Goal: Use online tool/utility: Utilize a website feature to perform a specific function

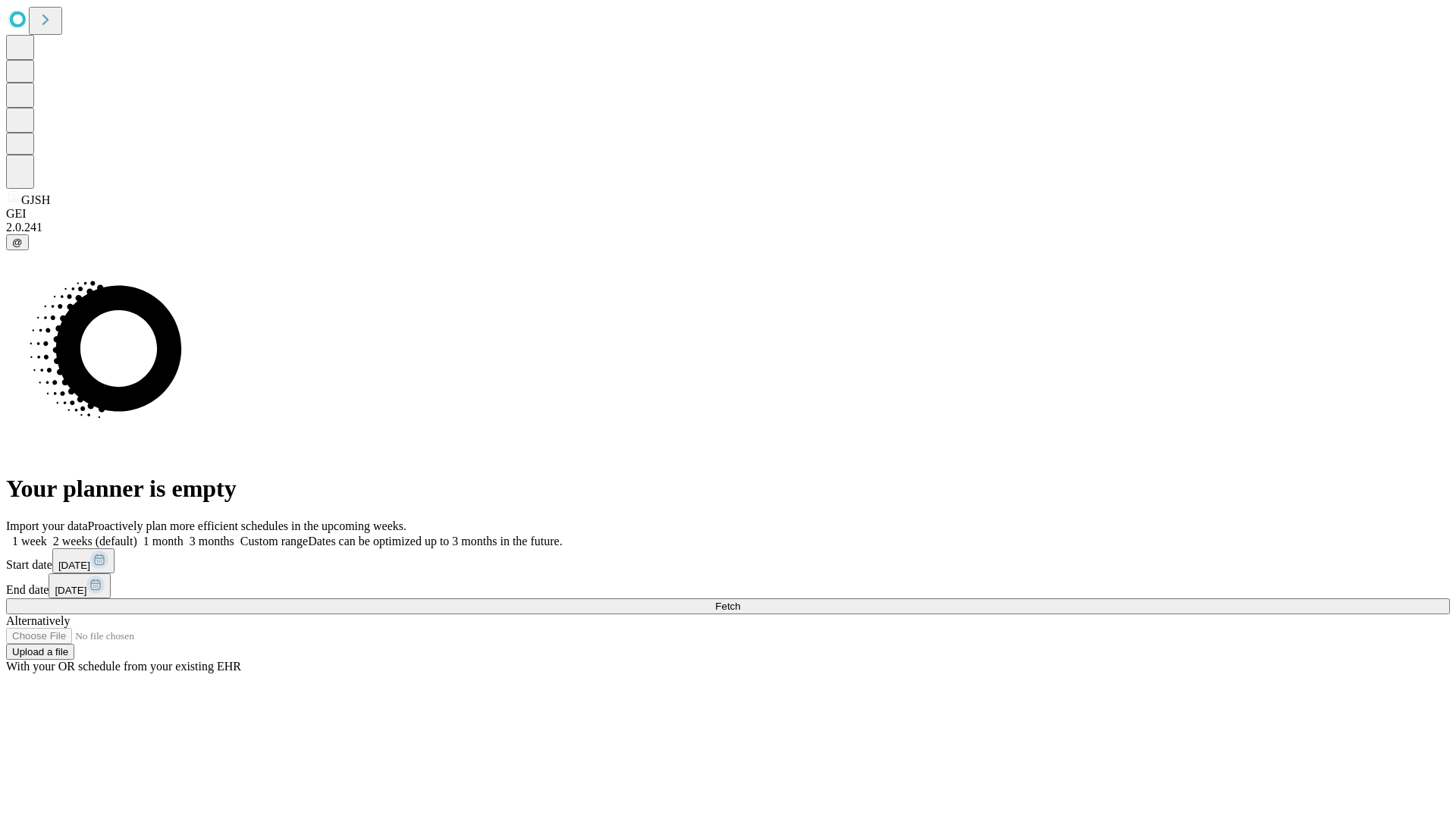
click at [740, 601] on span "Fetch" at bounding box center [727, 607] width 25 height 12
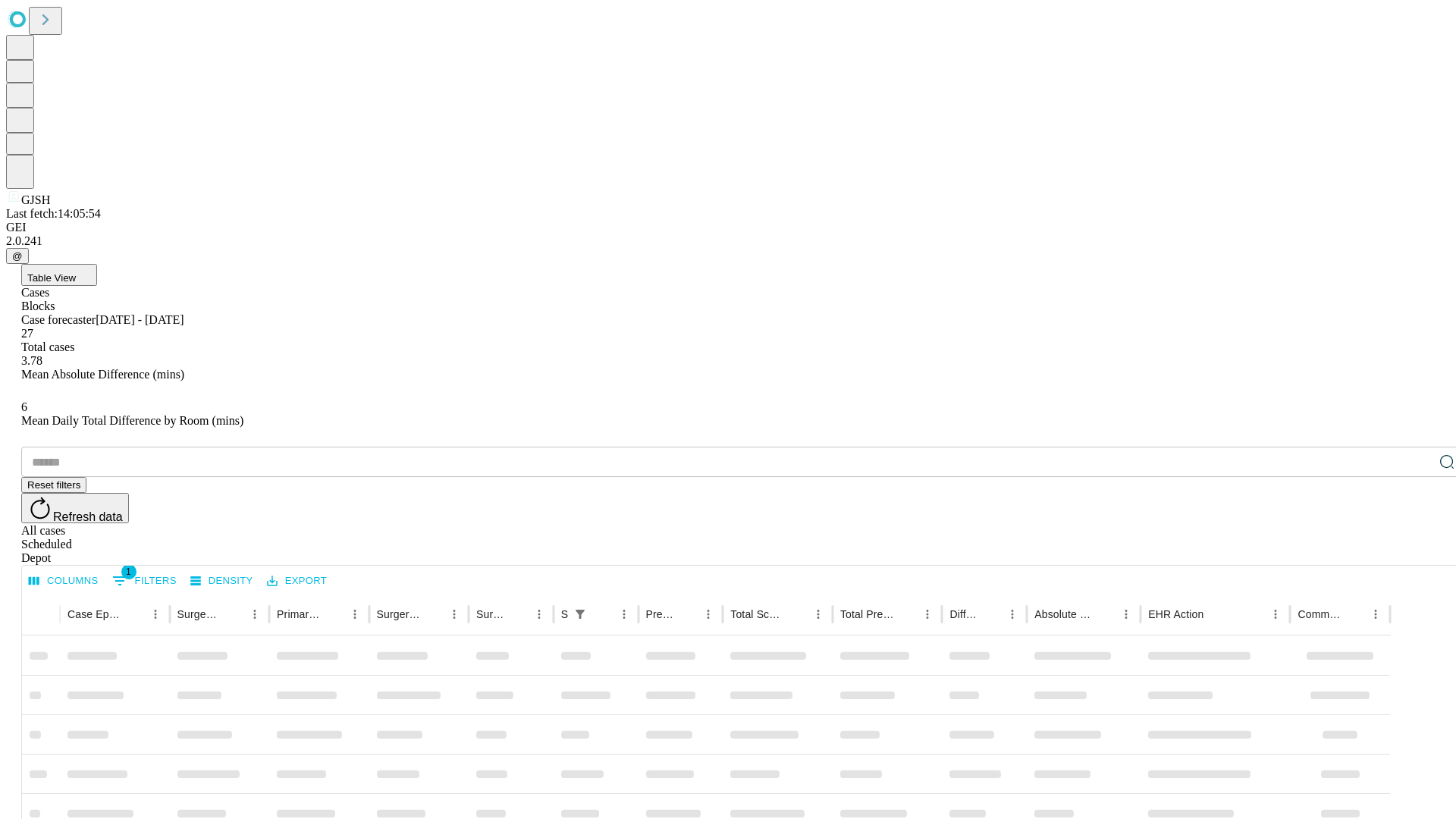
click at [76, 272] on span "Table View" at bounding box center [51, 278] width 48 height 12
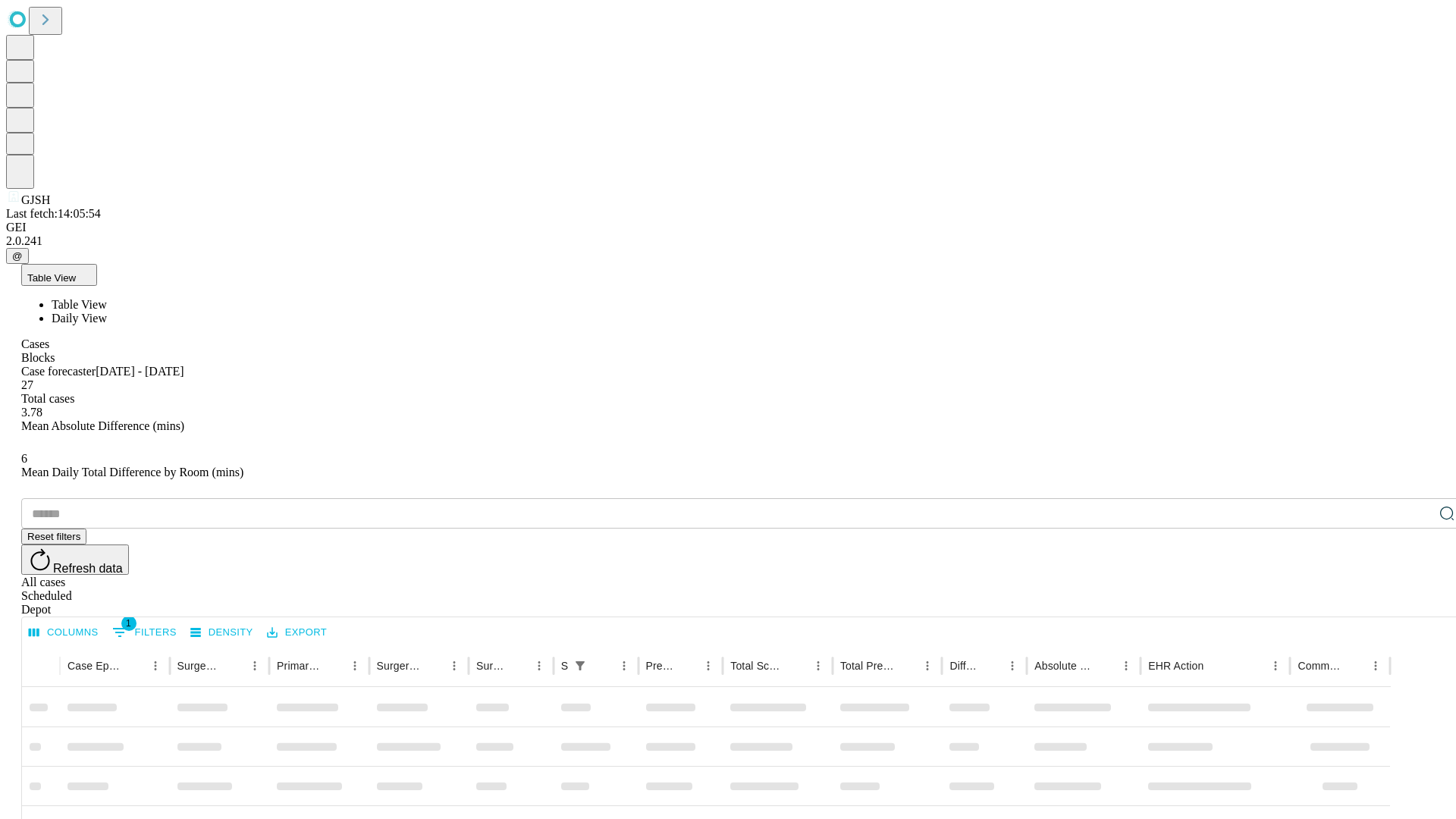
click at [107, 312] on span "Daily View" at bounding box center [79, 318] width 55 height 13
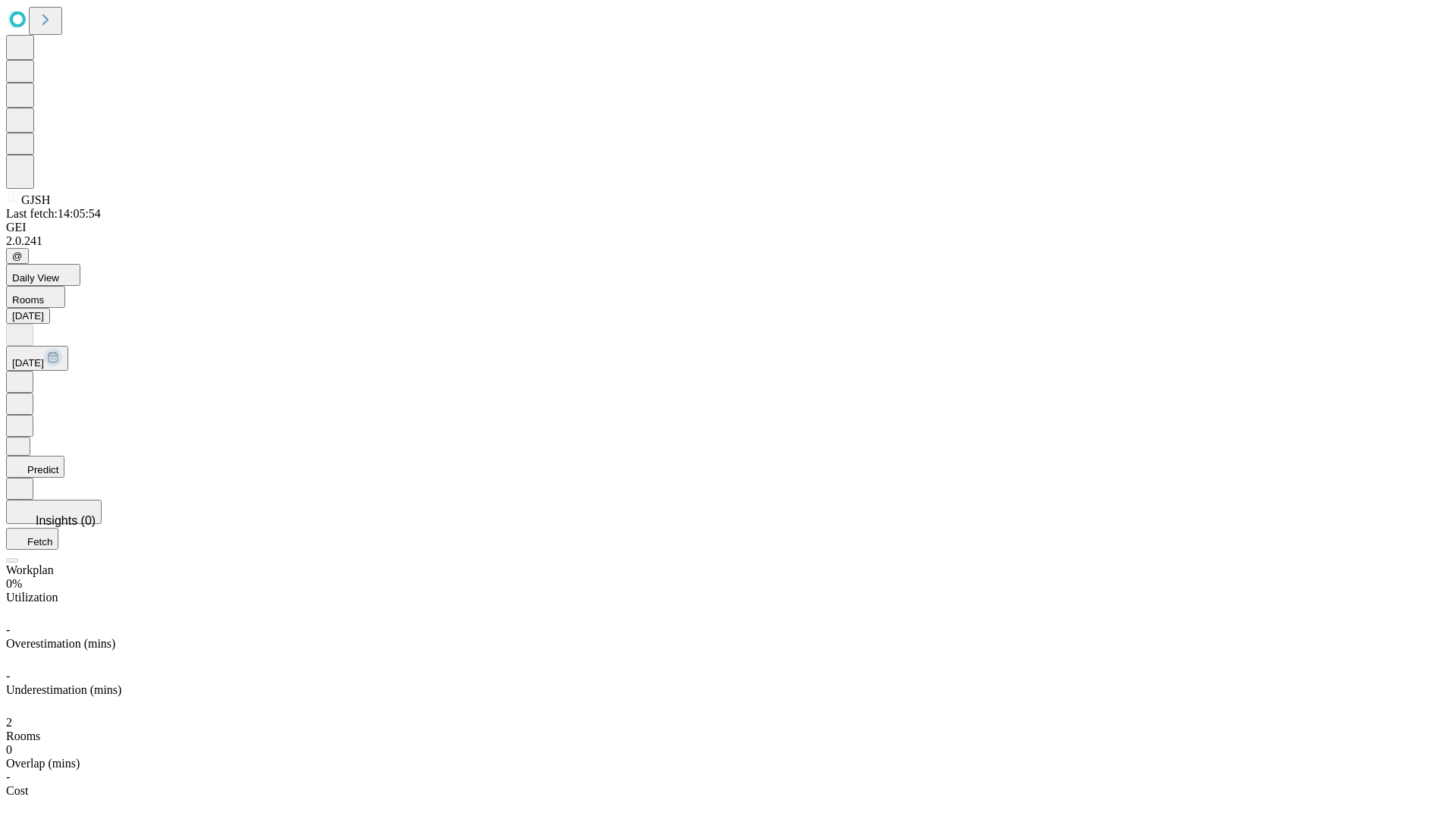
click at [65, 456] on button "Predict" at bounding box center [35, 467] width 59 height 22
